Goal: Task Accomplishment & Management: Use online tool/utility

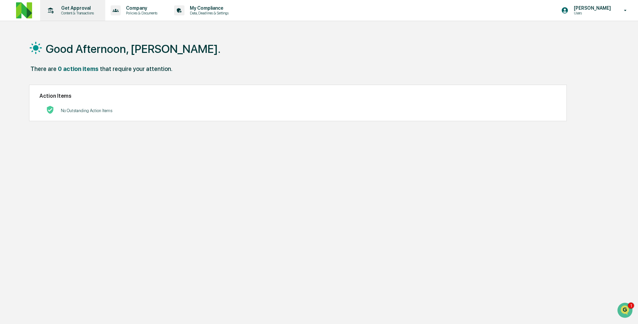
click at [81, 11] on p "Content & Transactions" at bounding box center [76, 13] width 41 height 5
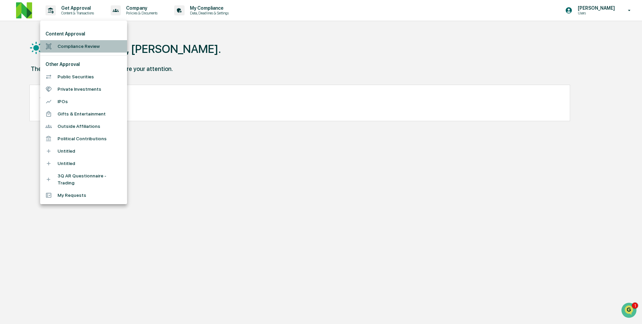
click at [86, 47] on li "Compliance Review" at bounding box center [83, 46] width 87 height 12
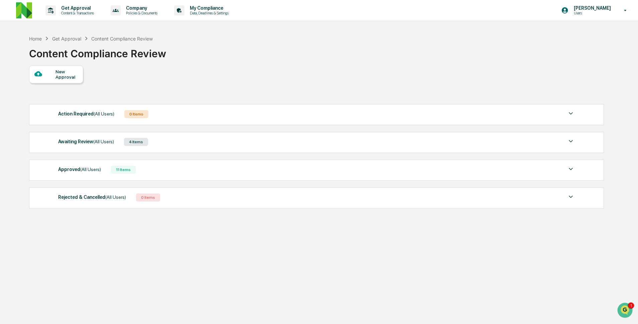
click at [101, 171] on span "(All Users)" at bounding box center [90, 168] width 21 height 5
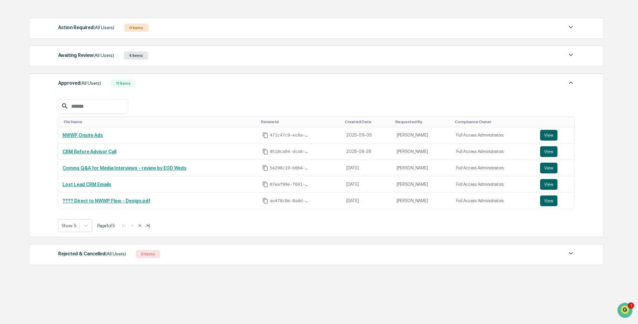
scroll to position [90, 0]
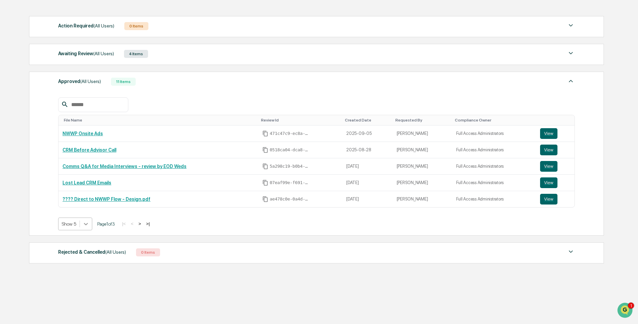
click at [87, 219] on div at bounding box center [86, 224] width 12 height 12
click at [79, 273] on div "Show 50" at bounding box center [75, 273] width 35 height 11
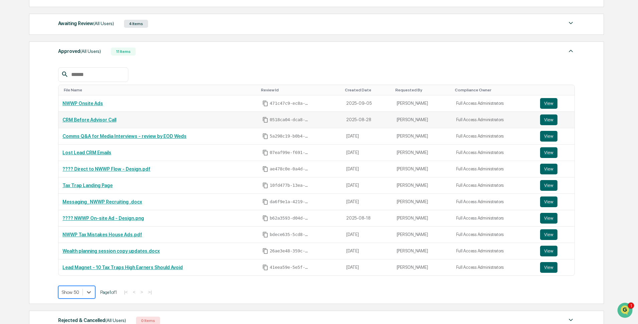
scroll to position [117, 0]
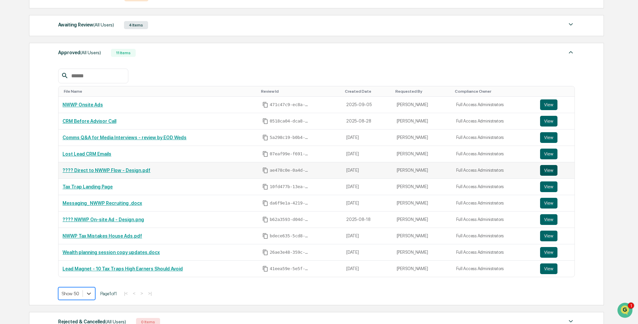
click at [547, 174] on button "View" at bounding box center [548, 170] width 17 height 11
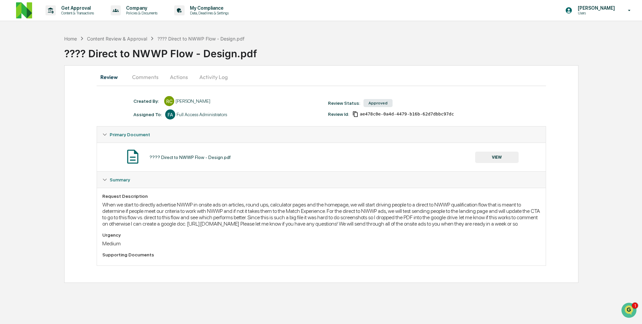
click at [139, 79] on button "Comments" at bounding box center [145, 77] width 37 height 16
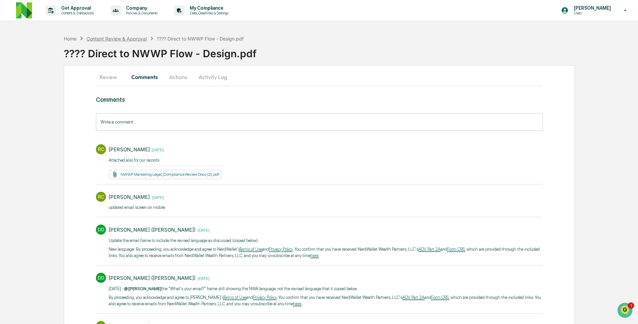
click at [133, 40] on div "Content Review & Approval" at bounding box center [117, 39] width 60 height 6
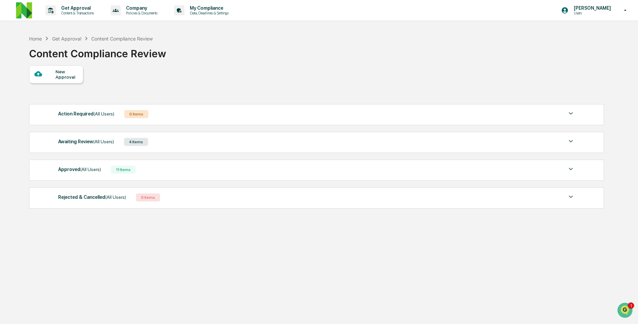
click at [65, 42] on div "Content Compliance Review" at bounding box center [97, 50] width 137 height 17
click at [70, 37] on div "Get Approval" at bounding box center [66, 39] width 29 height 6
click at [113, 164] on div "Approved (All Users) 11 Items File Name Review Id Created Date Requested By Com…" at bounding box center [316, 169] width 575 height 21
click at [111, 173] on div "Approved (All Users) 11 Items" at bounding box center [316, 169] width 517 height 9
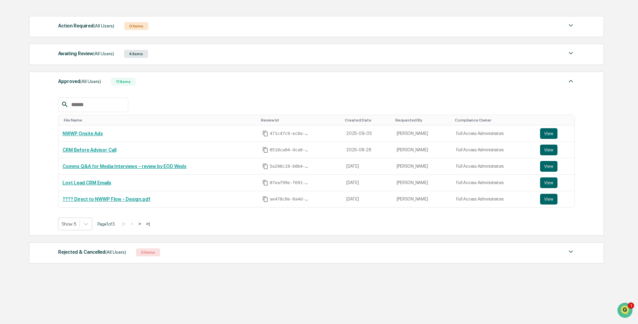
scroll to position [90, 0]
click at [85, 222] on icon at bounding box center [86, 223] width 7 height 7
click at [79, 268] on div "Show 50" at bounding box center [75, 273] width 35 height 11
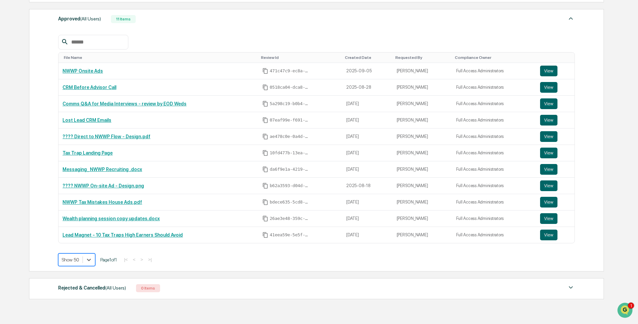
scroll to position [158, 0]
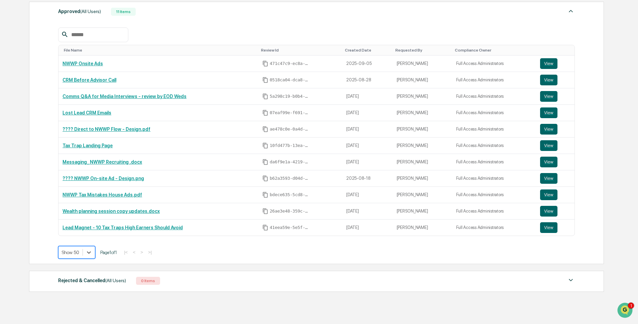
click at [83, 263] on body "Get Approval Content & Transactions Company Policies & Documents My Compliance …" at bounding box center [319, 97] width 638 height 510
click at [82, 304] on div "Show 50" at bounding box center [77, 302] width 38 height 11
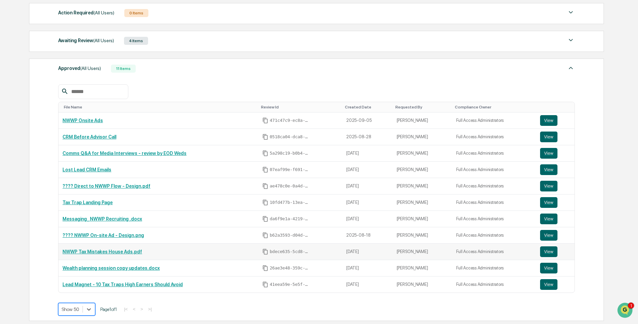
scroll to position [97, 0]
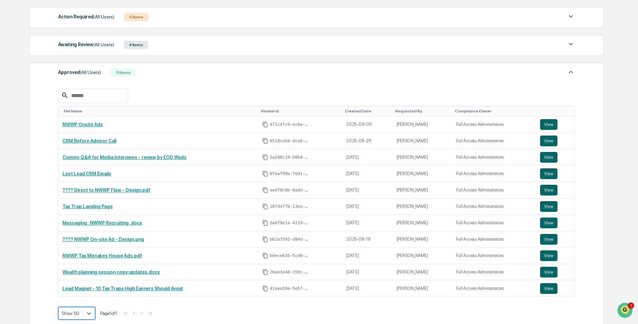
click at [136, 47] on div "4 Items" at bounding box center [136, 45] width 24 height 8
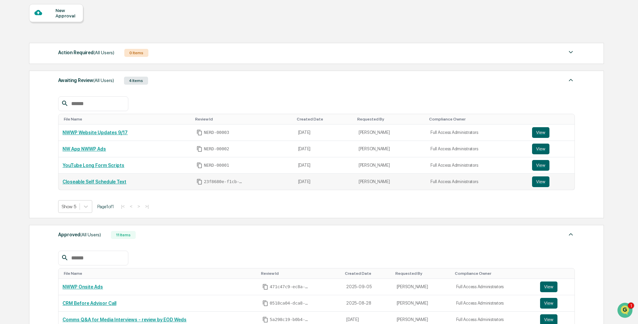
scroll to position [0, 0]
